Goal: Information Seeking & Learning: Learn about a topic

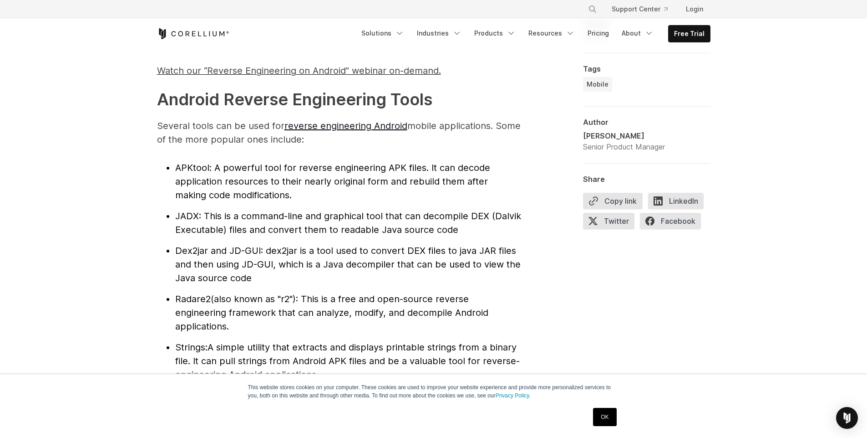
scroll to position [913, 0]
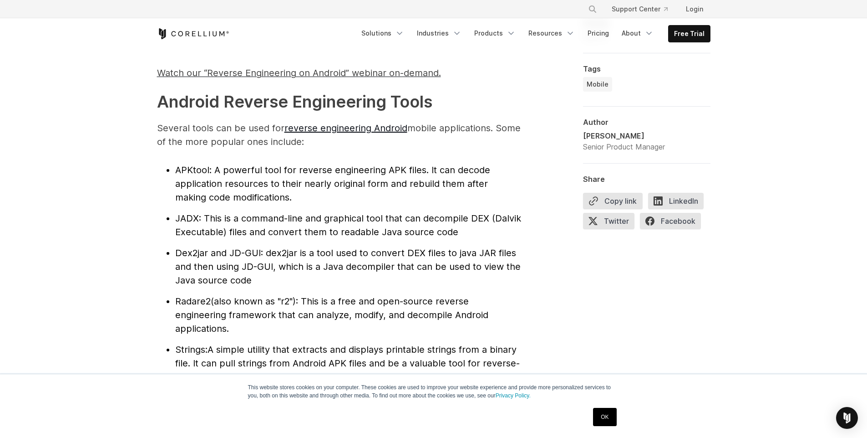
click at [373, 174] on span ": A powerful tool for reverse engineering APK files. It can decode application …" at bounding box center [332, 183] width 315 height 38
click at [194, 168] on span "APKtool" at bounding box center [192, 169] width 34 height 11
click at [518, 209] on ul "APKtool : A powerful tool for reverse engineering APK files. It can decode appl…" at bounding box center [339, 273] width 364 height 220
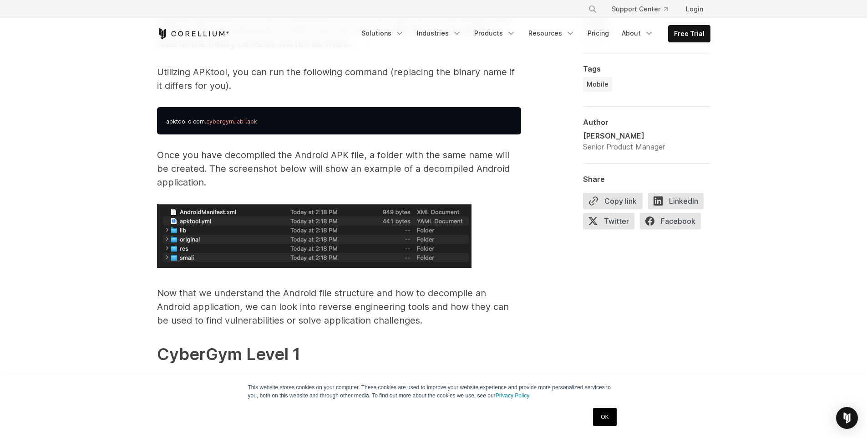
scroll to position [1459, 0]
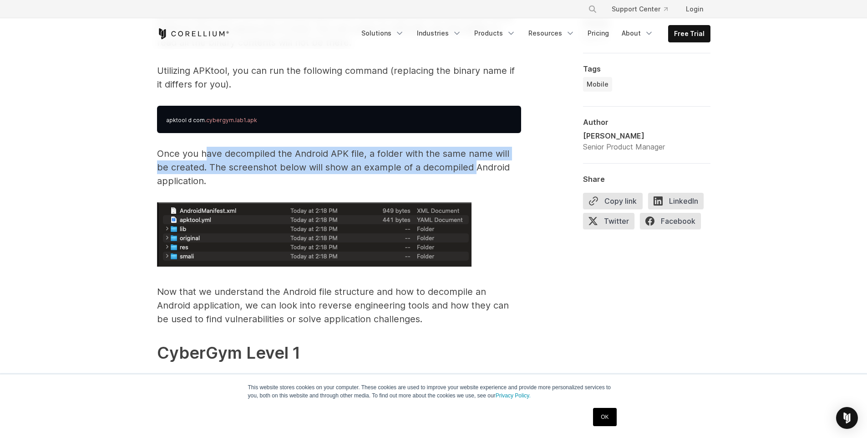
drag, startPoint x: 204, startPoint y: 155, endPoint x: 458, endPoint y: 163, distance: 253.3
click at [458, 163] on p "Once you have decompiled the Android APK file, a folder with the same name will…" at bounding box center [339, 167] width 364 height 41
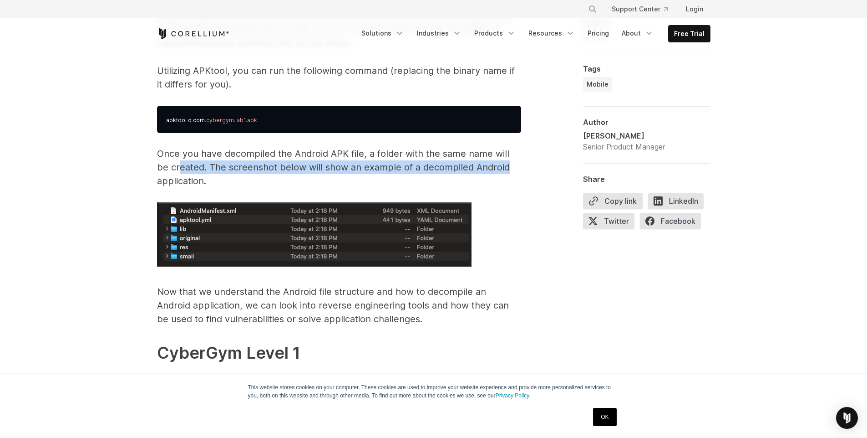
drag, startPoint x: 513, startPoint y: 163, endPoint x: 164, endPoint y: 171, distance: 349.3
click at [164, 171] on p "Once you have decompiled the Android APK file, a folder with the same name will…" at bounding box center [339, 167] width 364 height 41
click at [195, 171] on p "Once you have decompiled the Android APK file, a folder with the same name will…" at bounding box center [339, 167] width 364 height 41
drag, startPoint x: 195, startPoint y: 171, endPoint x: 202, endPoint y: 183, distance: 14.5
click at [202, 183] on p "Once you have decompiled the Android APK file, a folder with the same name will…" at bounding box center [339, 167] width 364 height 41
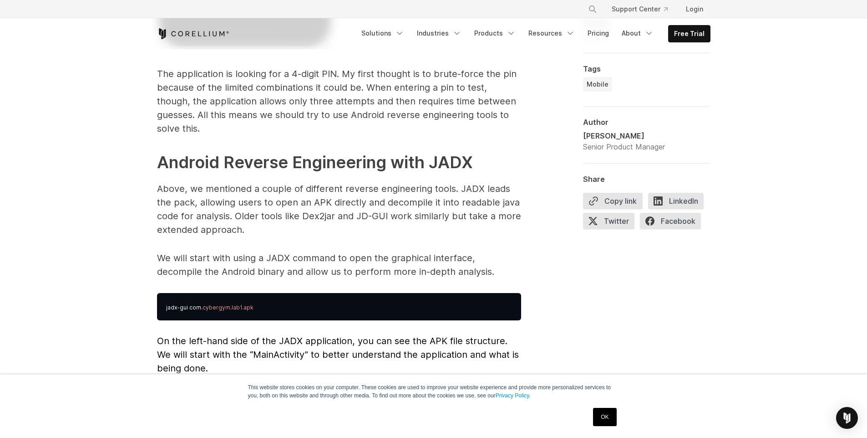
scroll to position [2224, 0]
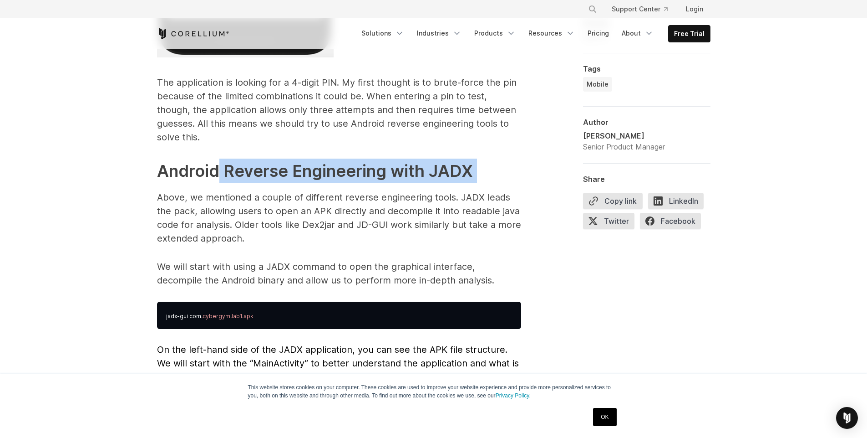
drag, startPoint x: 218, startPoint y: 153, endPoint x: 484, endPoint y: 174, distance: 267.2
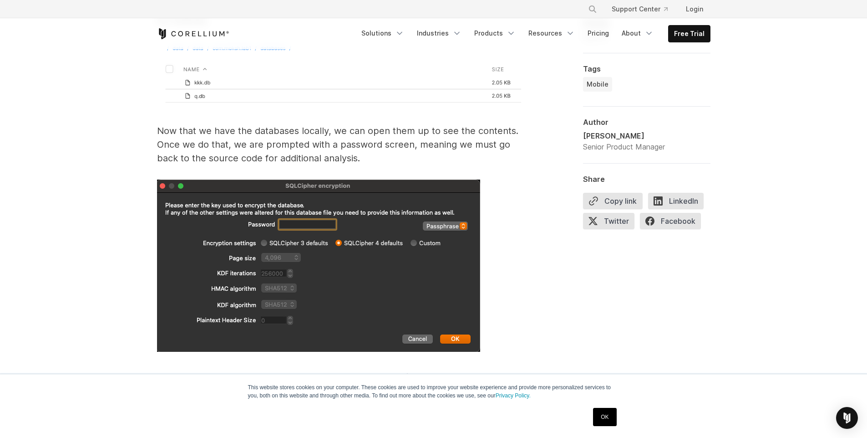
scroll to position [3481, 0]
